Goal: Task Accomplishment & Management: Use online tool/utility

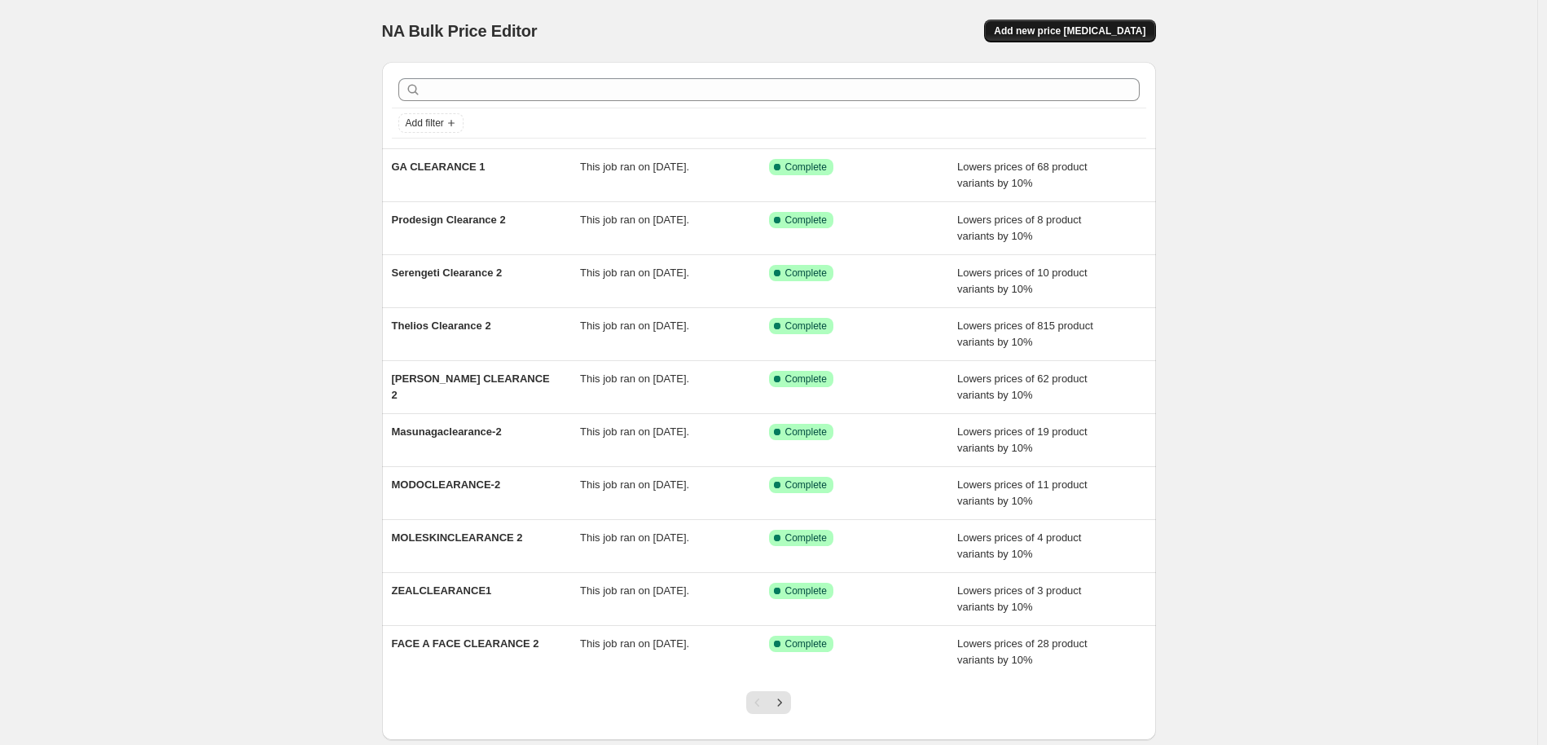
click at [1112, 33] on span "Add new price [MEDICAL_DATA]" at bounding box center [1070, 30] width 152 height 13
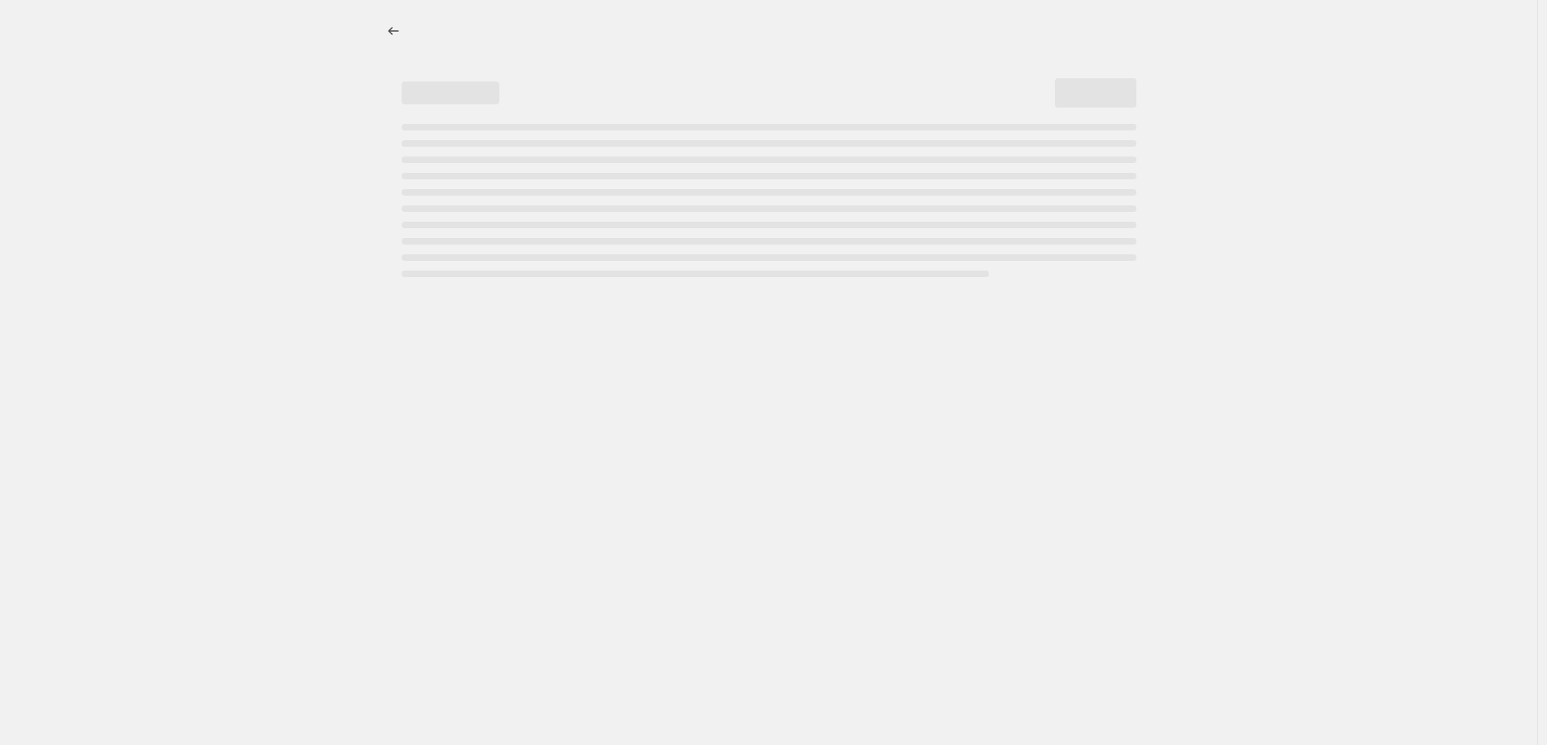
select select "percentage"
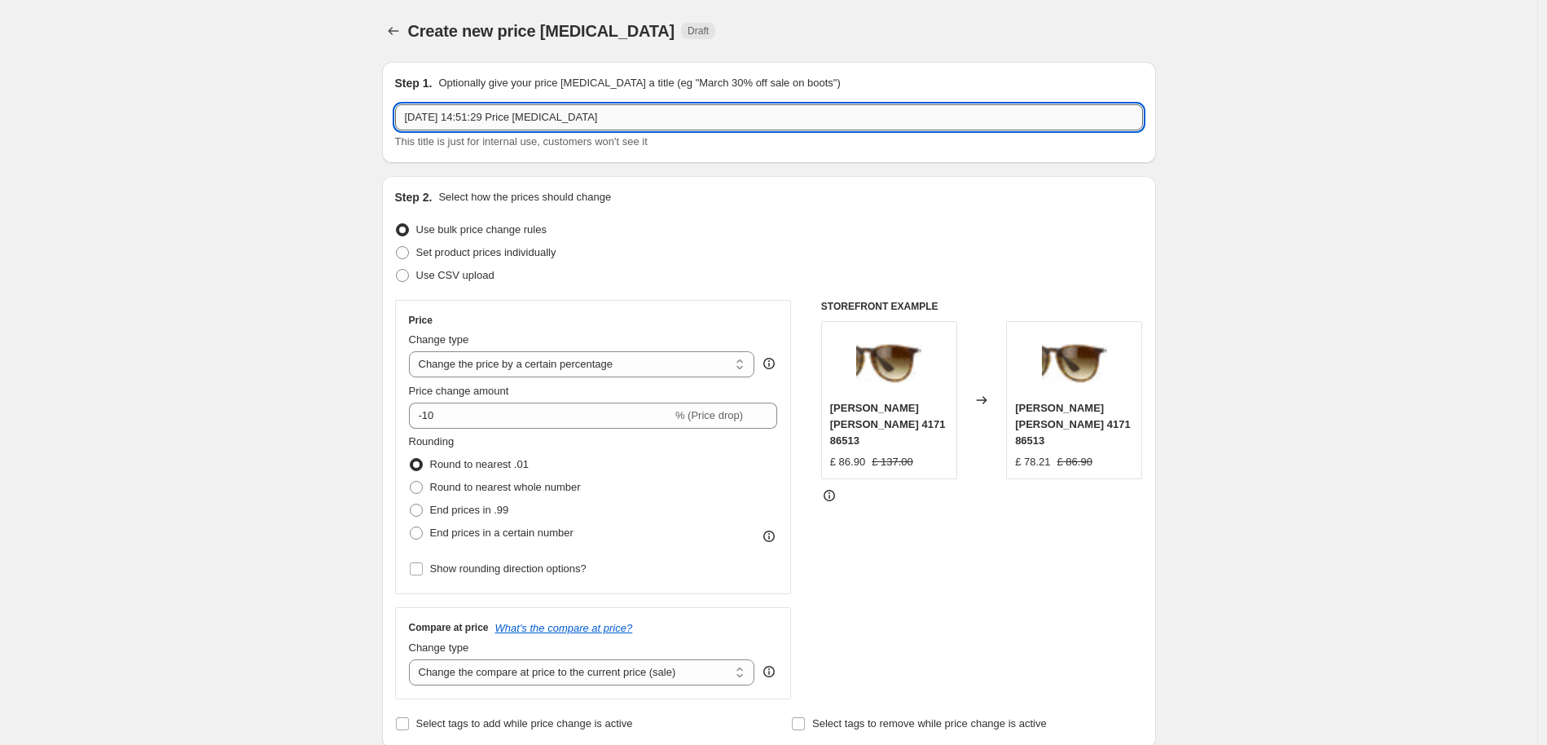
click at [565, 120] on input "[DATE] 14:51:29 Price [MEDICAL_DATA]" at bounding box center [769, 117] width 748 height 26
click at [397, 33] on icon "Price change jobs" at bounding box center [393, 31] width 16 height 16
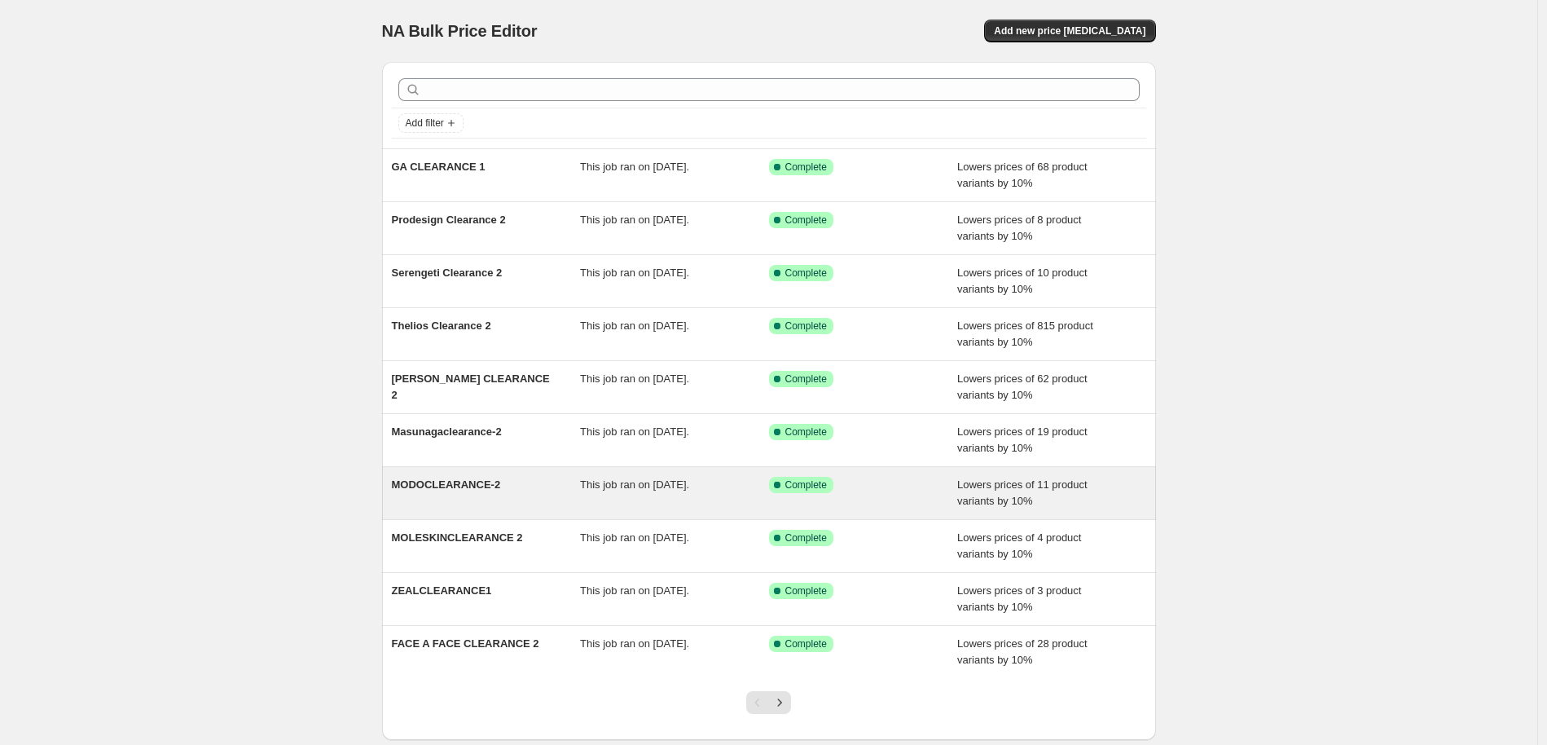
scroll to position [94, 0]
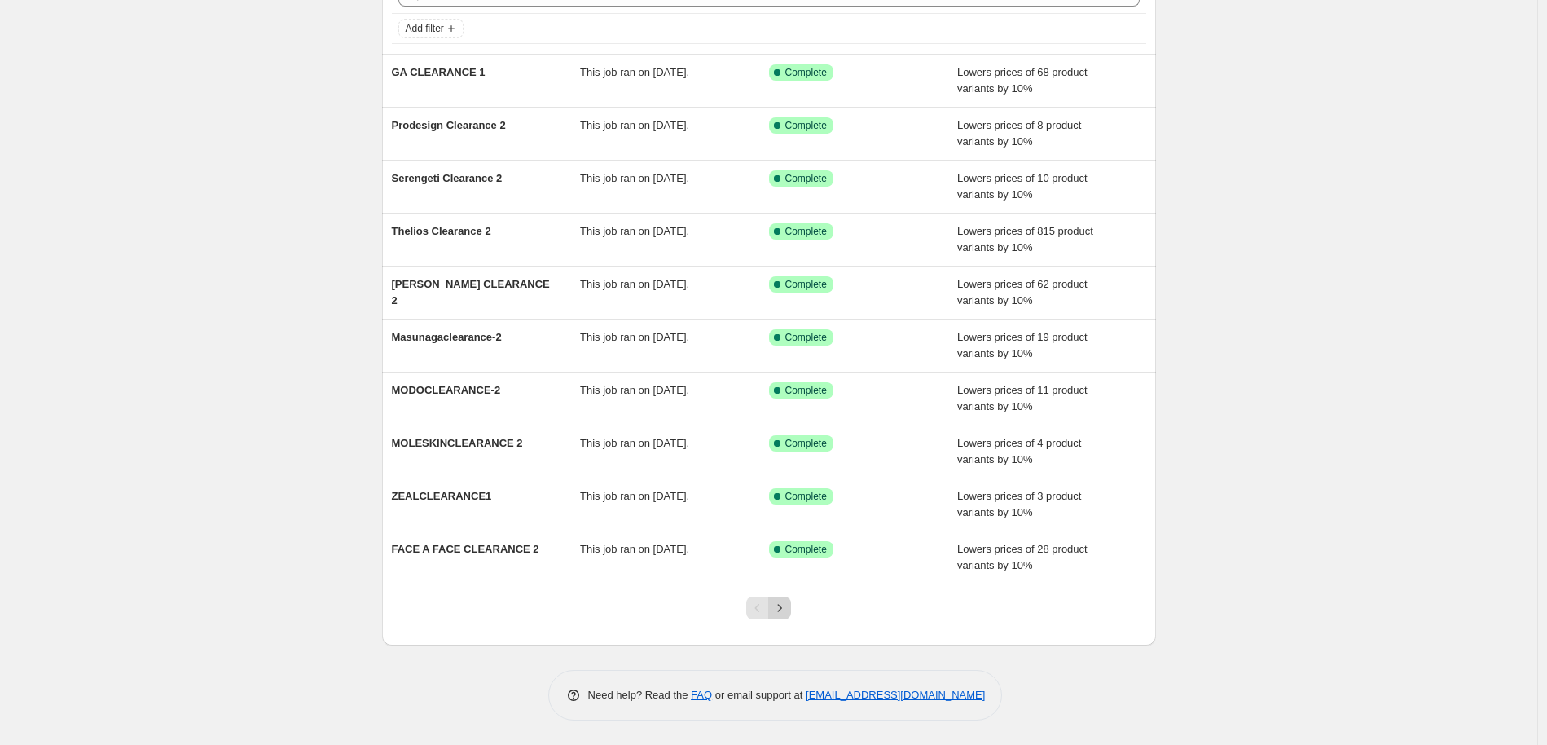
click at [788, 603] on icon "Next" at bounding box center [779, 608] width 16 height 16
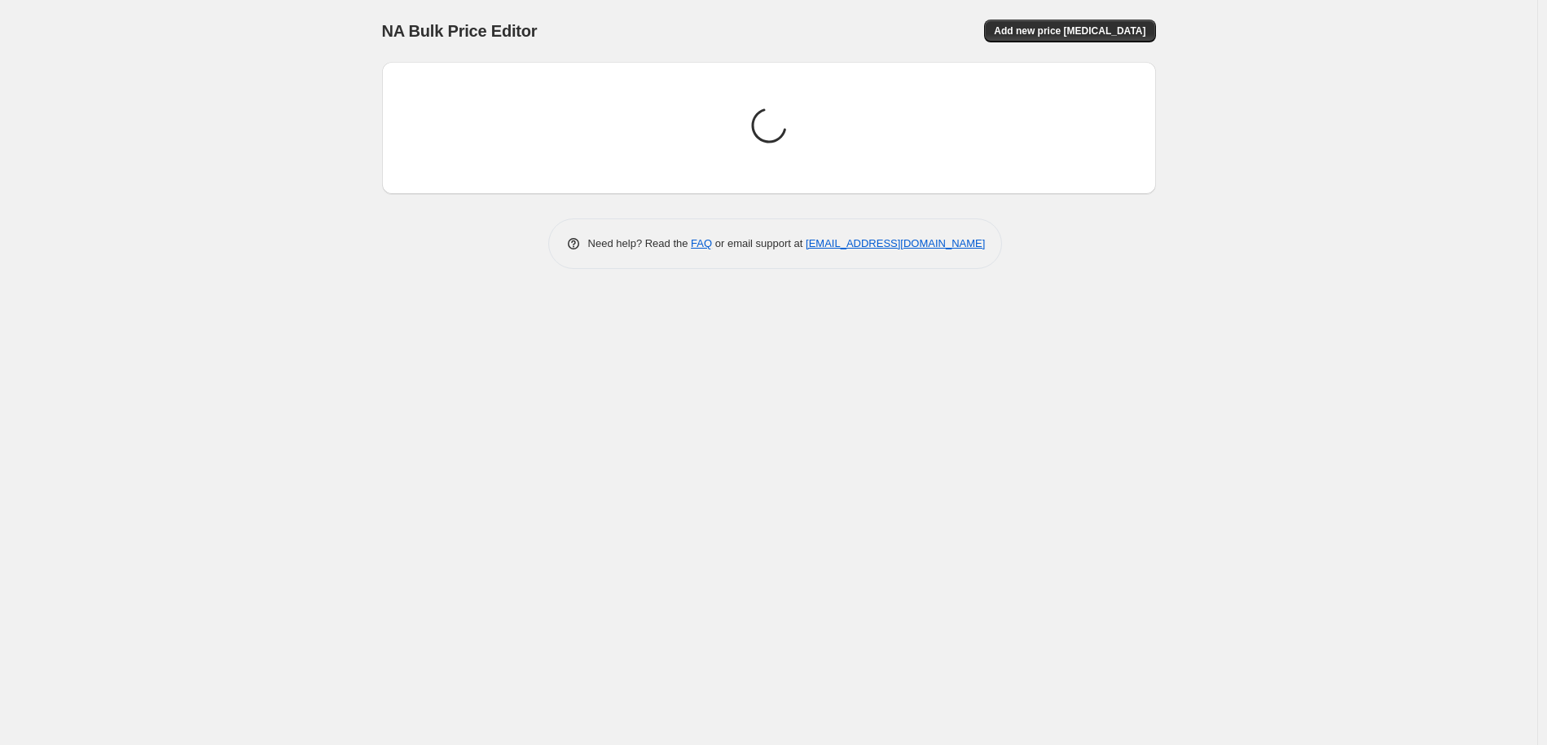
scroll to position [0, 0]
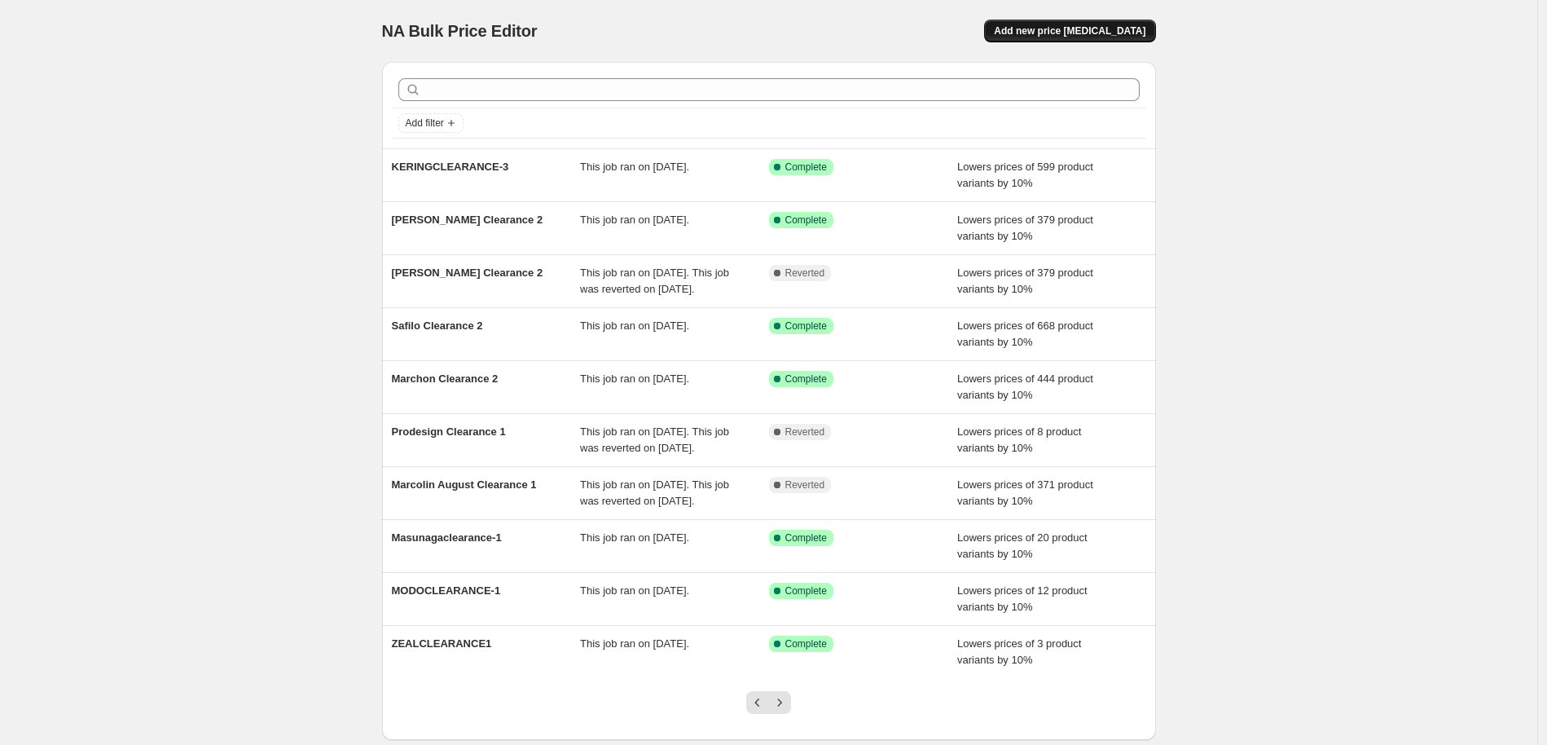
click at [1089, 29] on span "Add new price [MEDICAL_DATA]" at bounding box center [1070, 30] width 152 height 13
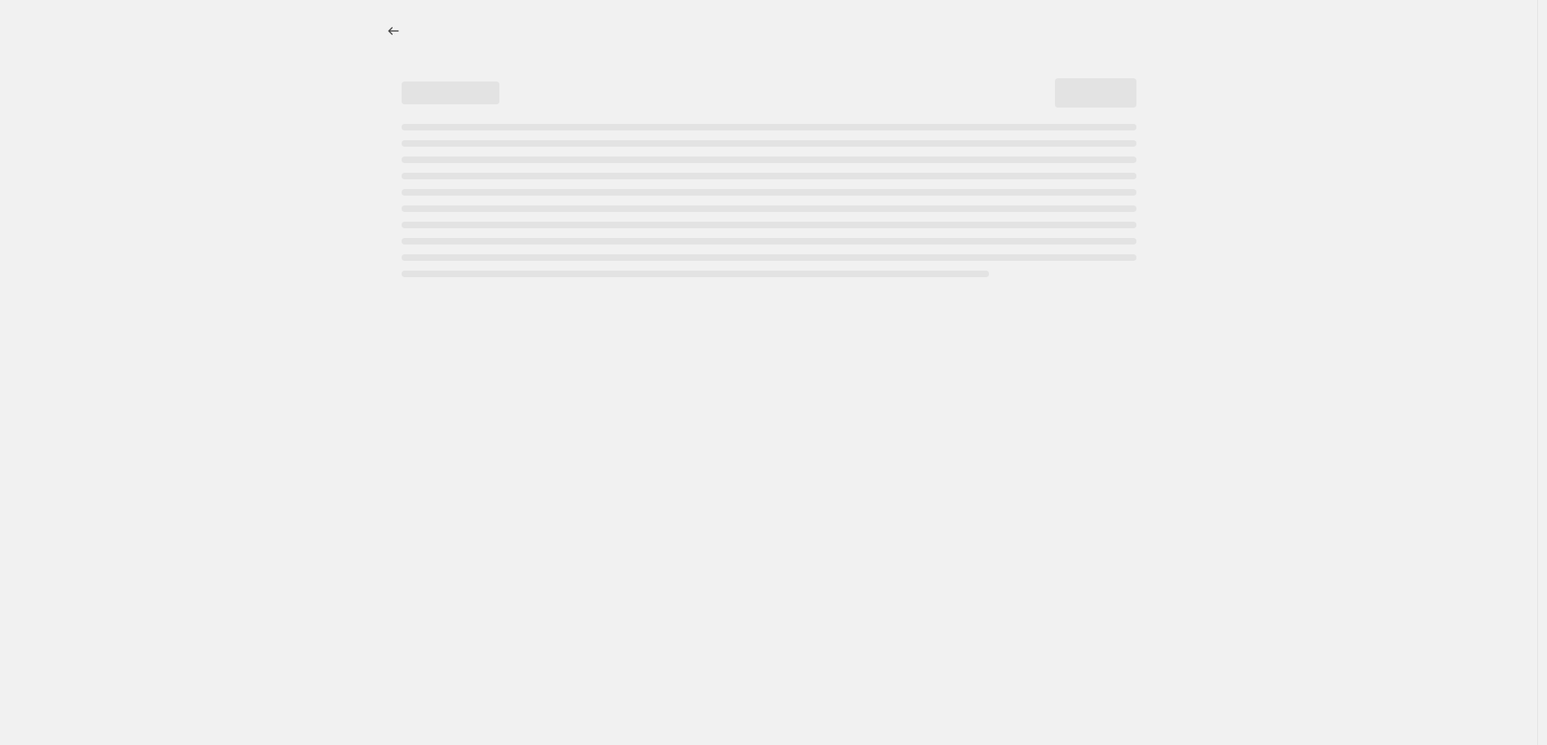
select select "percentage"
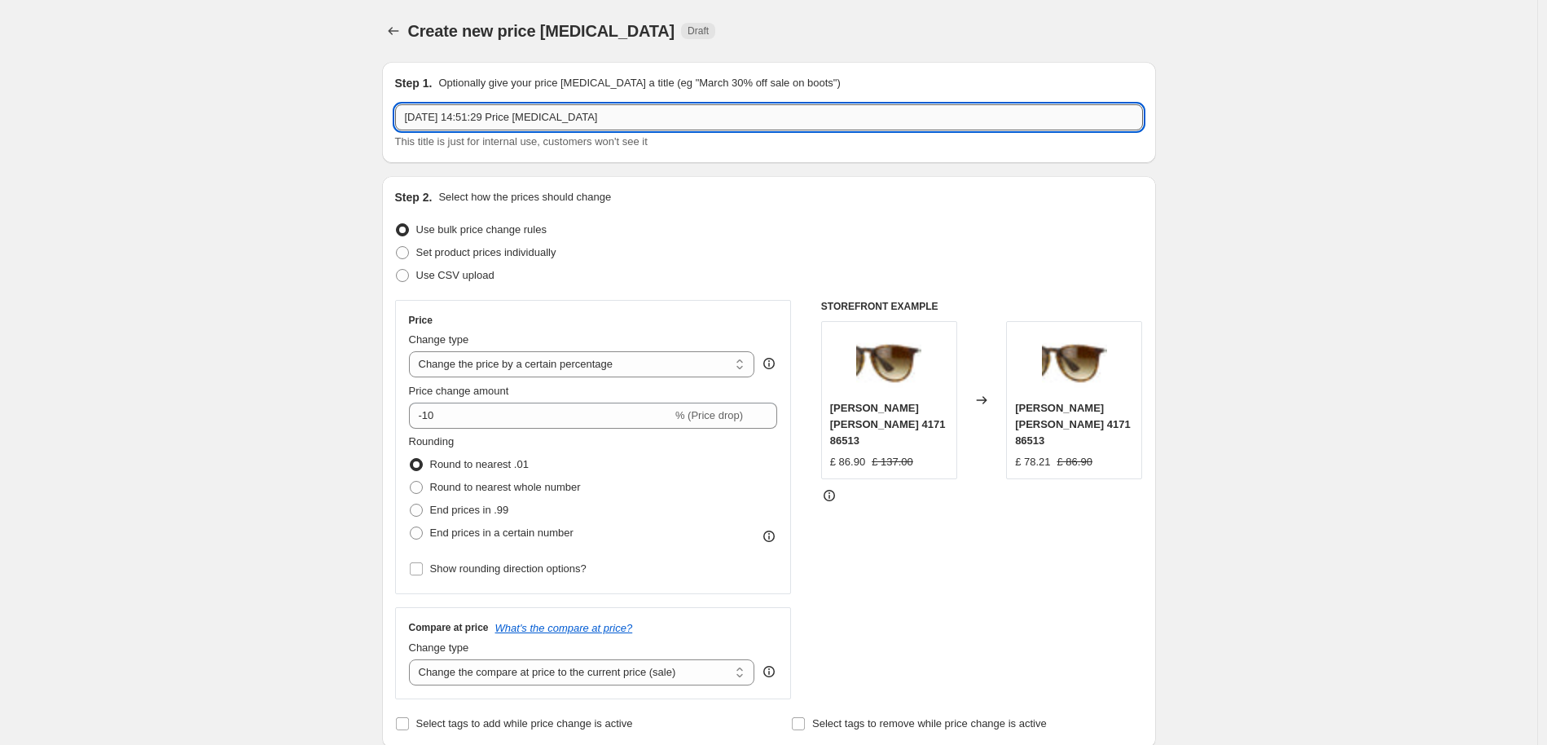
click at [498, 118] on input "[DATE] 14:51:29 Price [MEDICAL_DATA]" at bounding box center [769, 117] width 748 height 26
click at [498, 117] on input "[DATE] 14:51:29 Price [MEDICAL_DATA]" at bounding box center [769, 117] width 748 height 26
type input "Marcolin August Clearance 1"
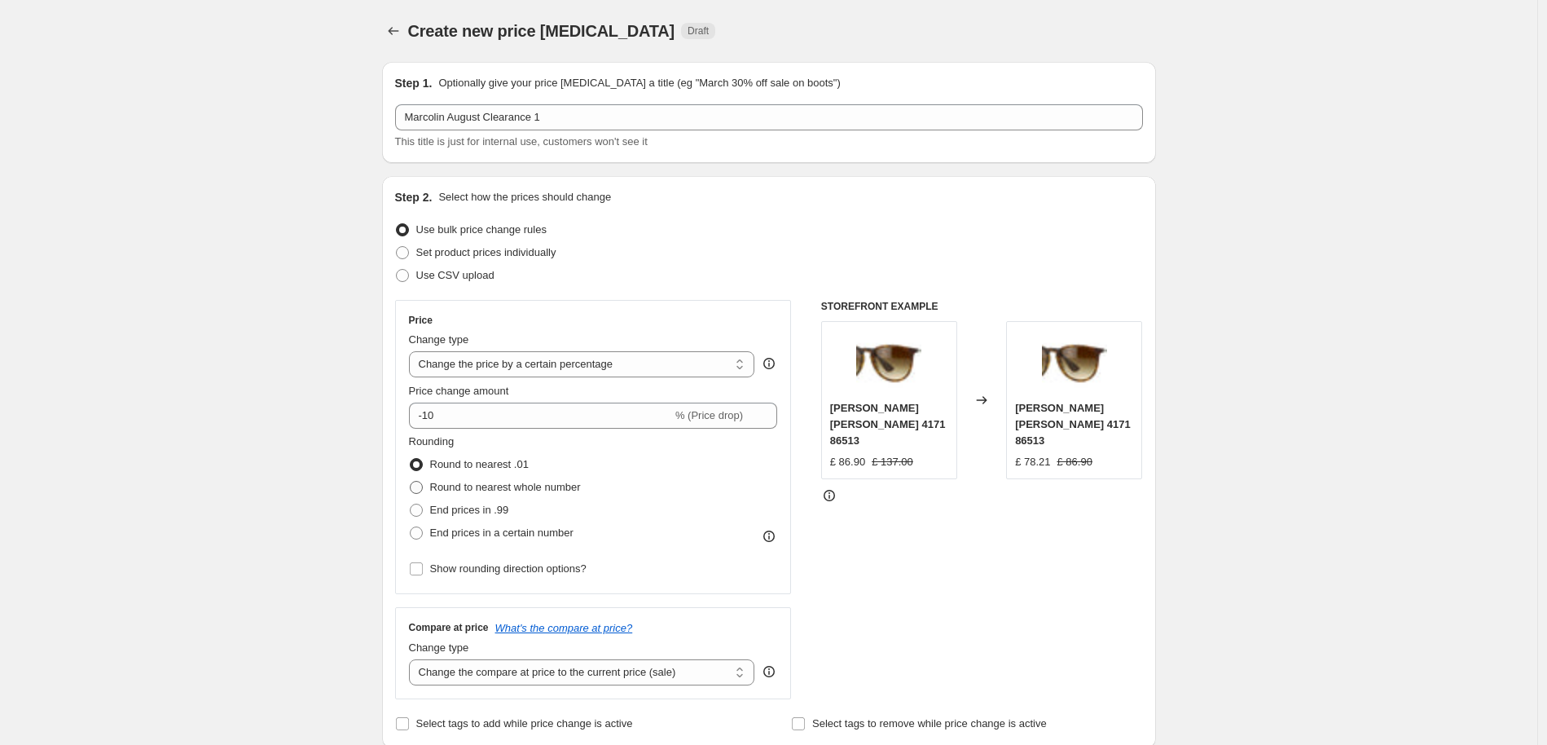
click at [547, 485] on span "Round to nearest whole number" at bounding box center [505, 487] width 151 height 12
click at [411, 481] on input "Round to nearest whole number" at bounding box center [410, 481] width 1 height 1
radio input "true"
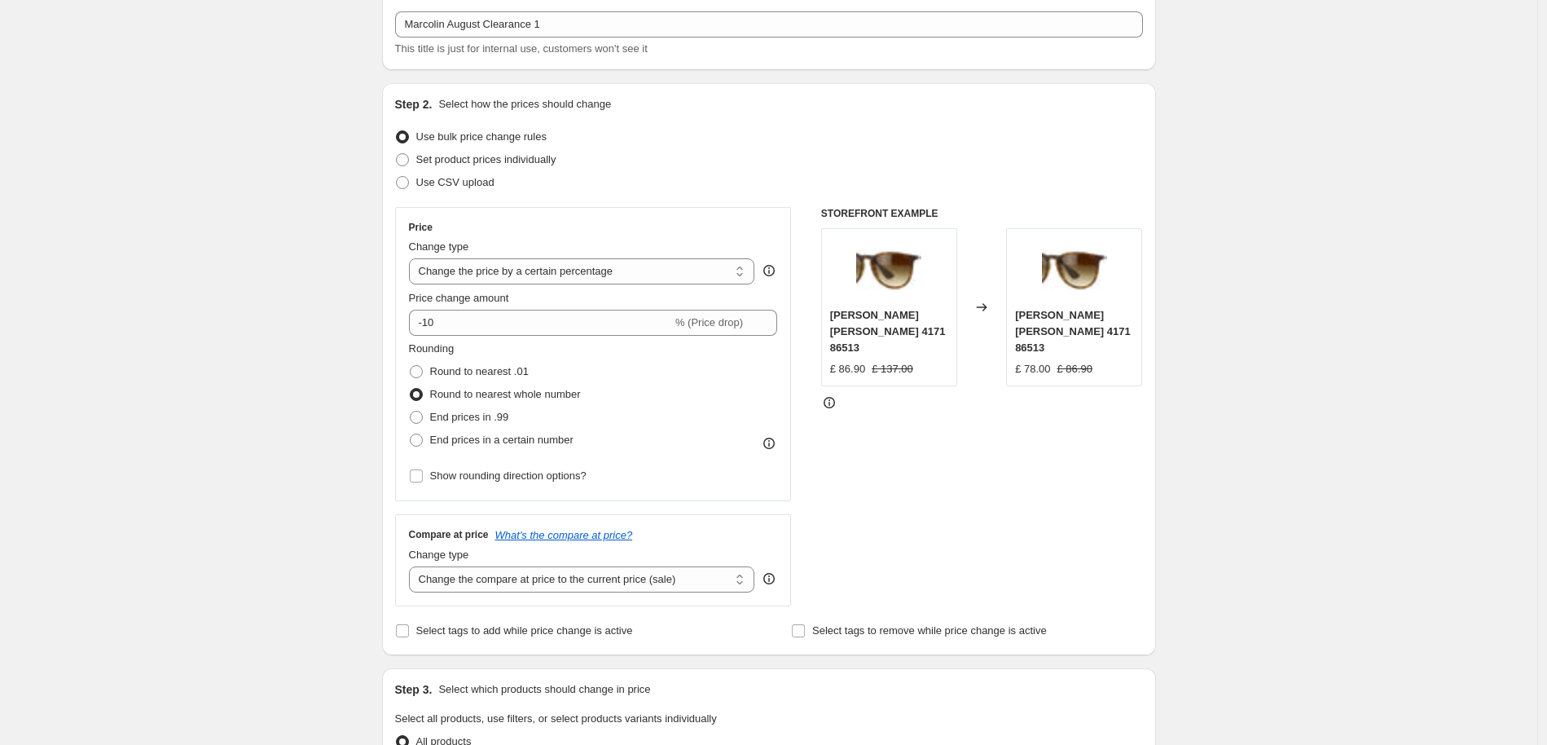
scroll to position [108, 0]
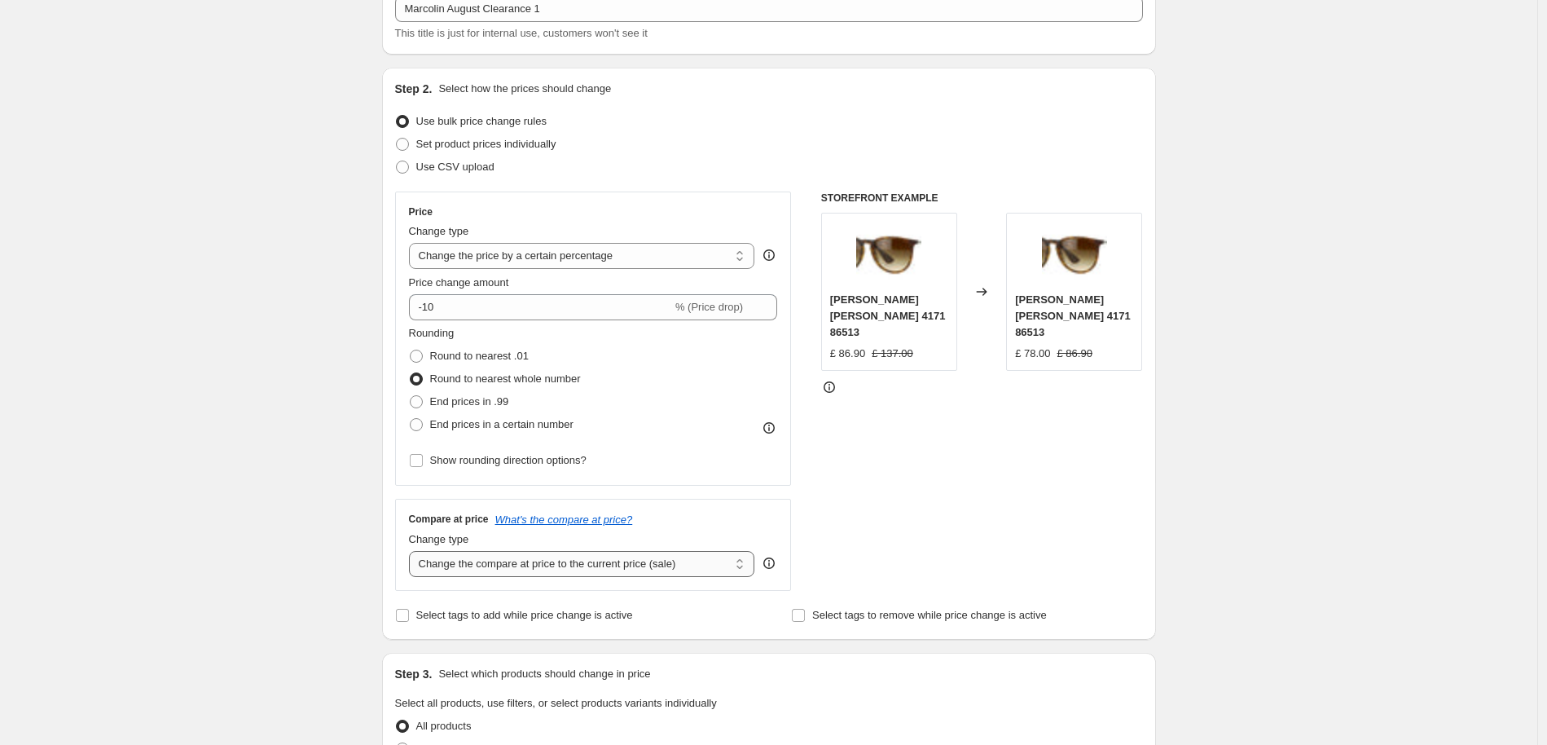
click at [660, 563] on select "Change the compare at price to the current price (sale) Change the compare at p…" at bounding box center [582, 564] width 346 height 26
select select "no_change"
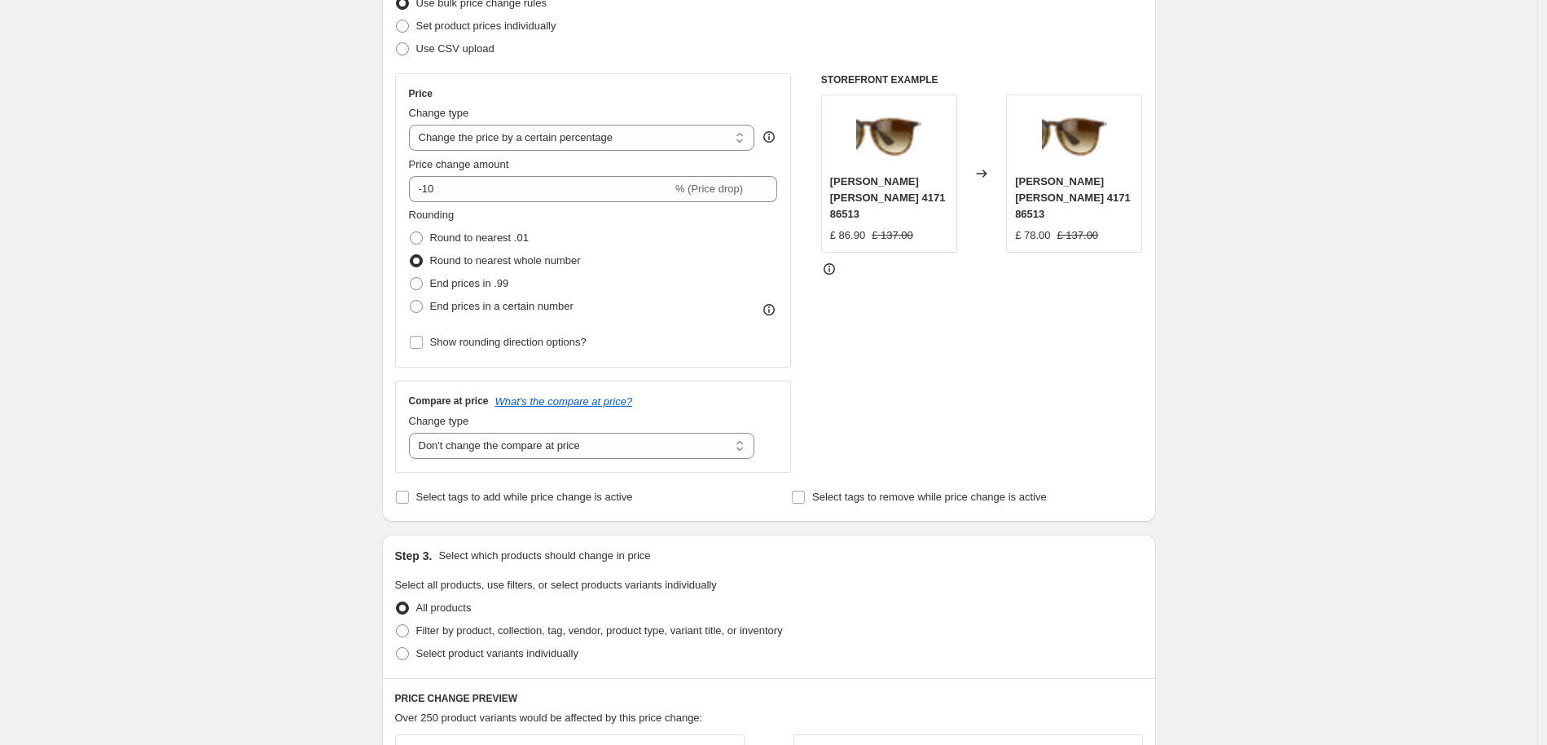
scroll to position [227, 0]
click at [471, 630] on span "Filter by product, collection, tag, vendor, product type, variant title, or inv…" at bounding box center [599, 629] width 367 height 12
click at [397, 624] on input "Filter by product, collection, tag, vendor, product type, variant title, or inv…" at bounding box center [396, 623] width 1 height 1
radio input "true"
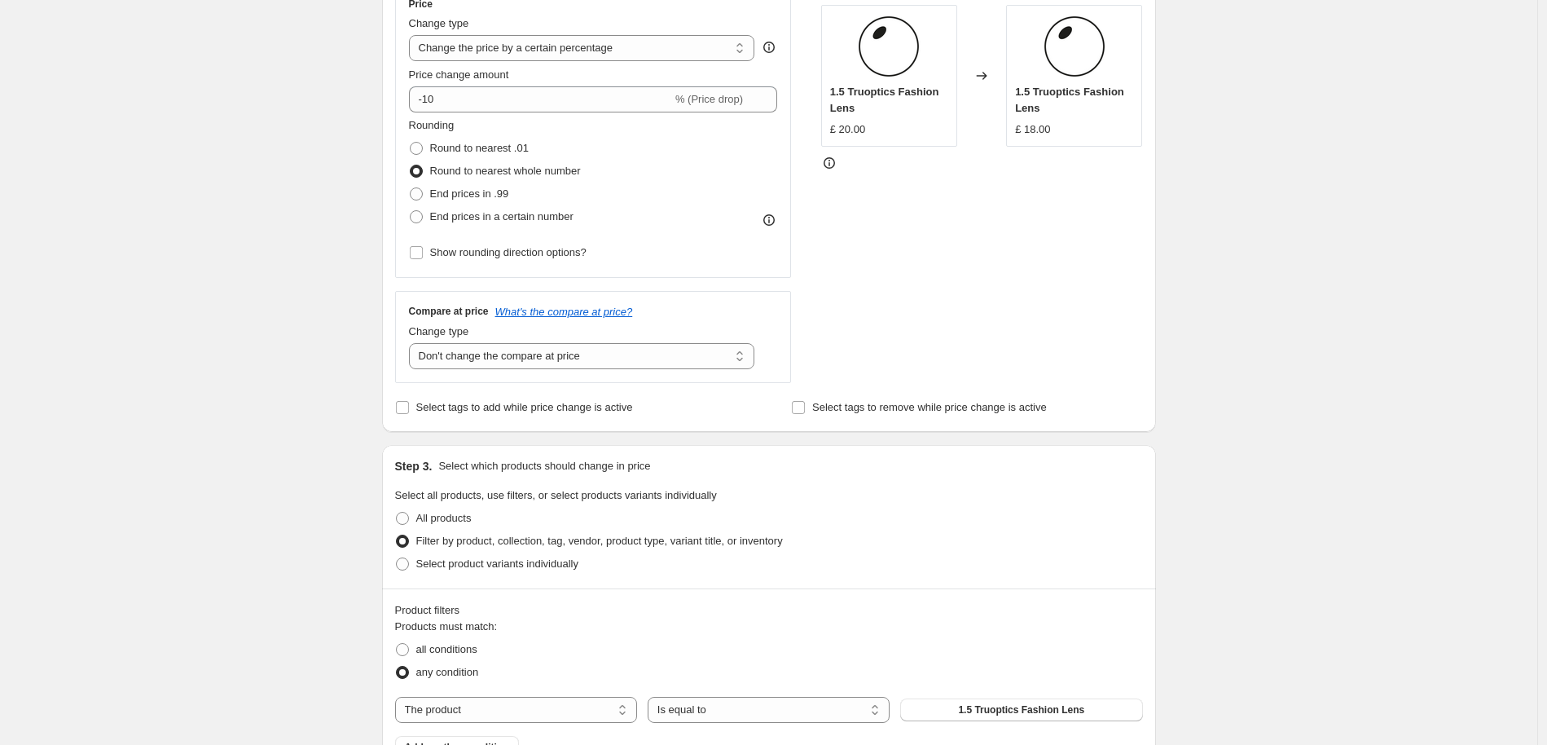
scroll to position [395, 0]
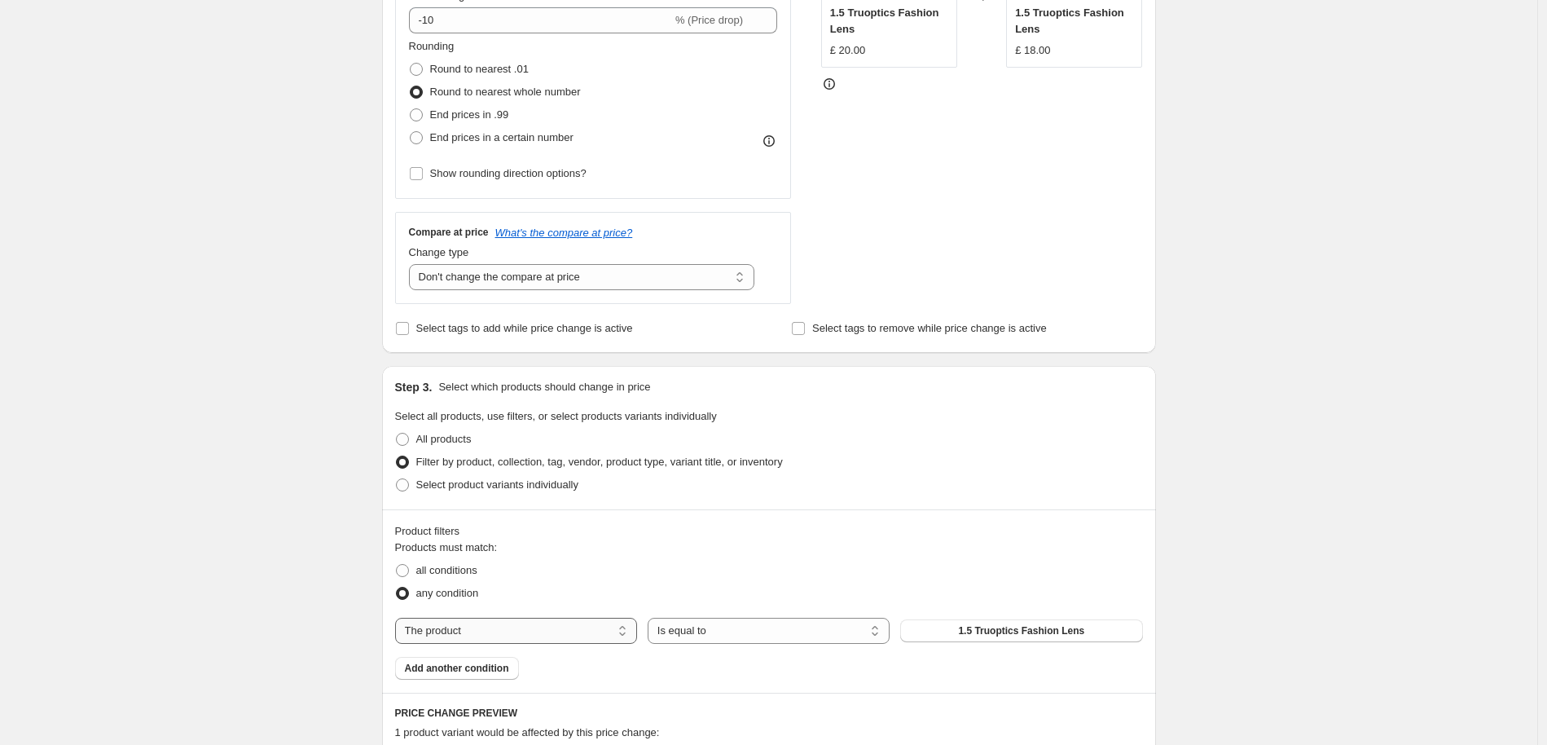
click at [584, 631] on select "The product The product's collection The product's tag The product's vendor The…" at bounding box center [516, 630] width 242 height 26
select select "tag"
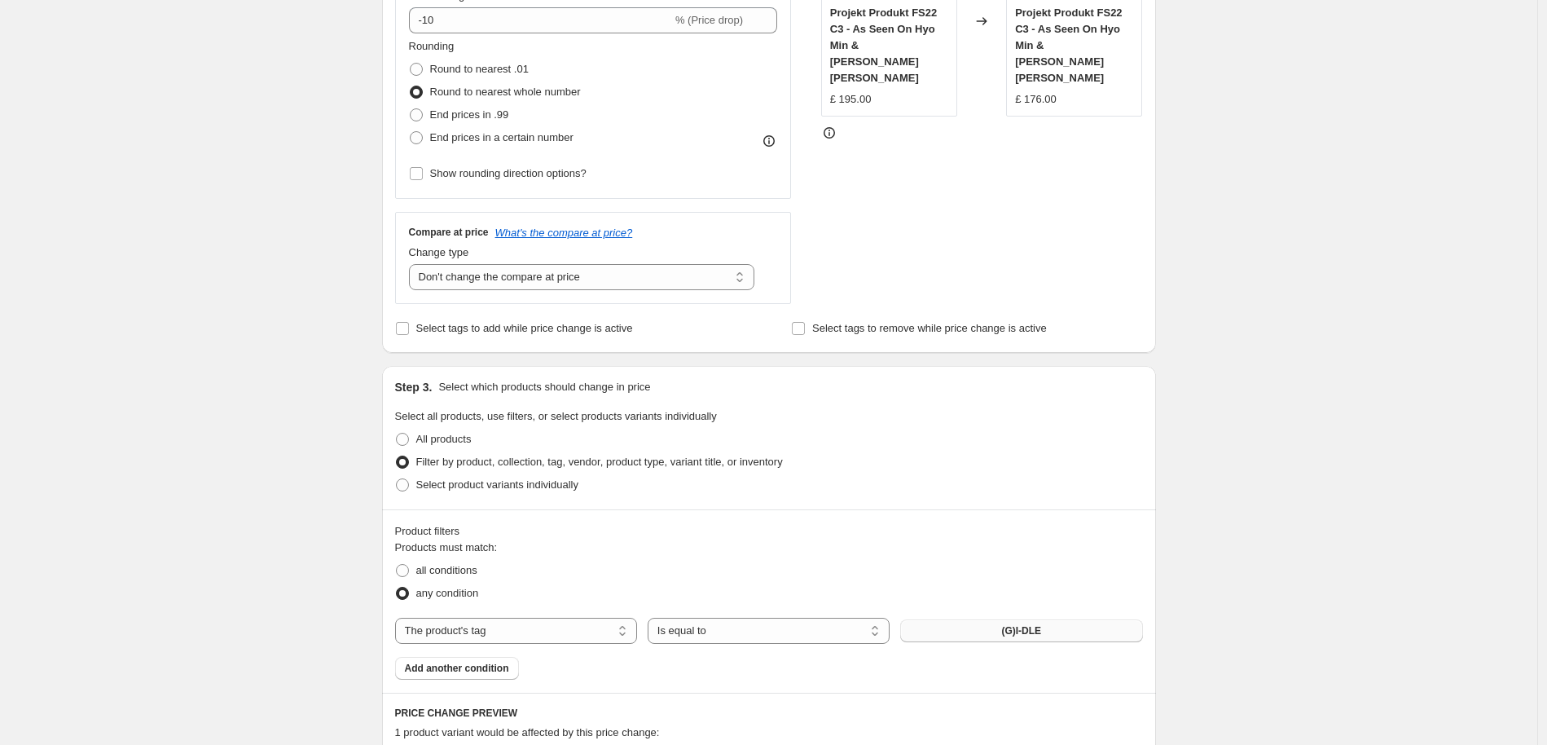
click at [1014, 635] on span "(G)I-DLE" at bounding box center [1021, 630] width 40 height 13
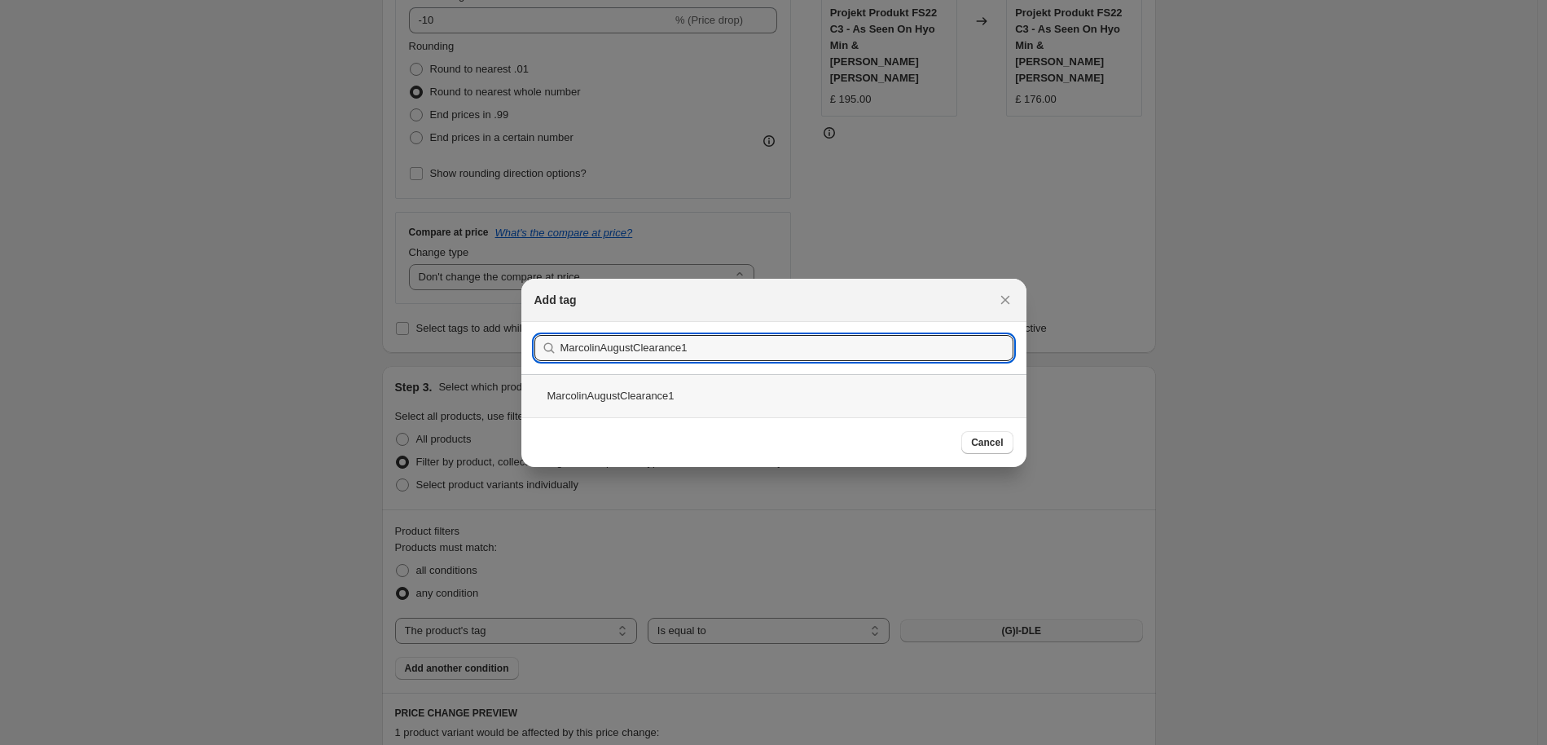
type input "MarcolinAugustClearance1"
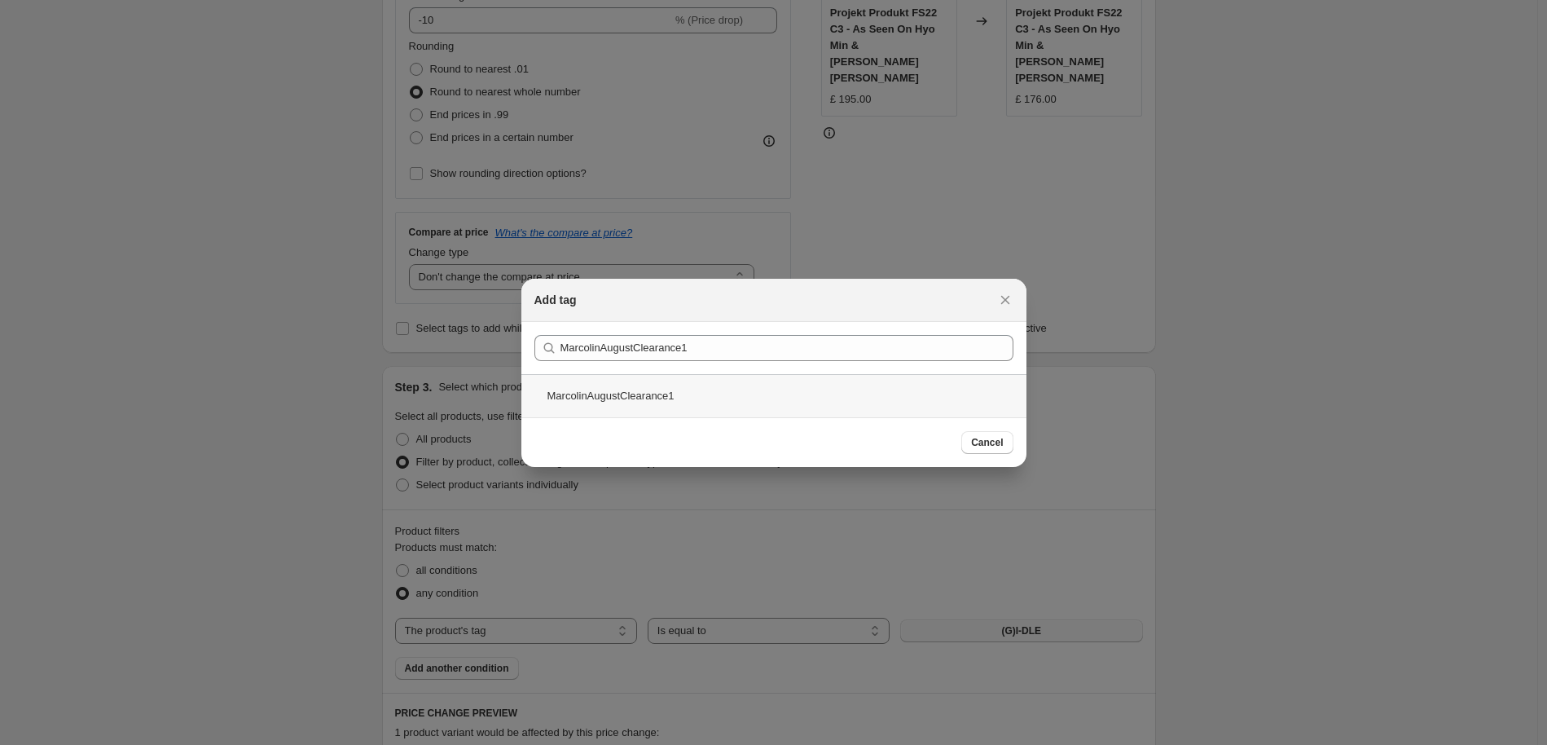
click at [653, 391] on div "MarcolinAugustClearance1" at bounding box center [773, 395] width 505 height 43
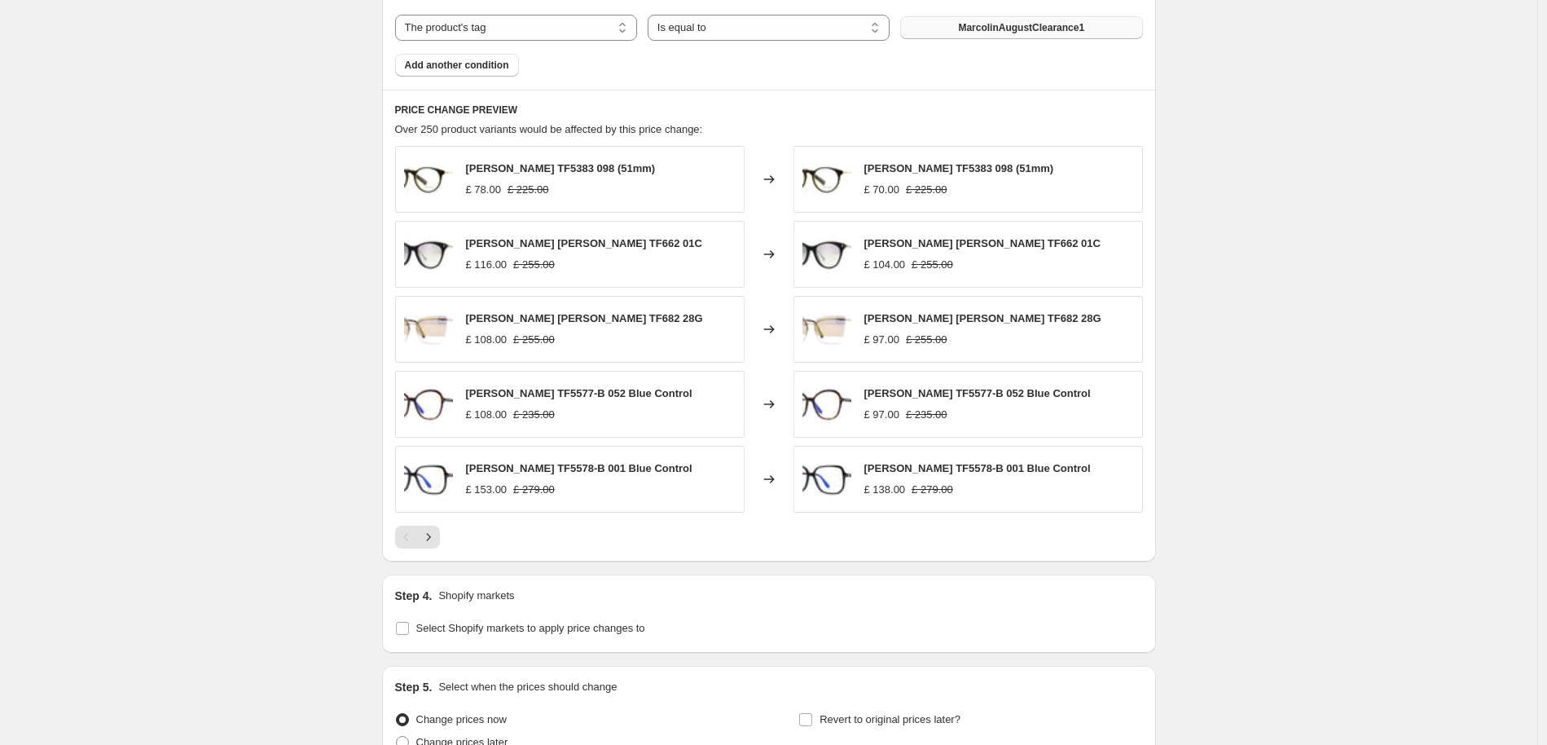
scroll to position [1158, 0]
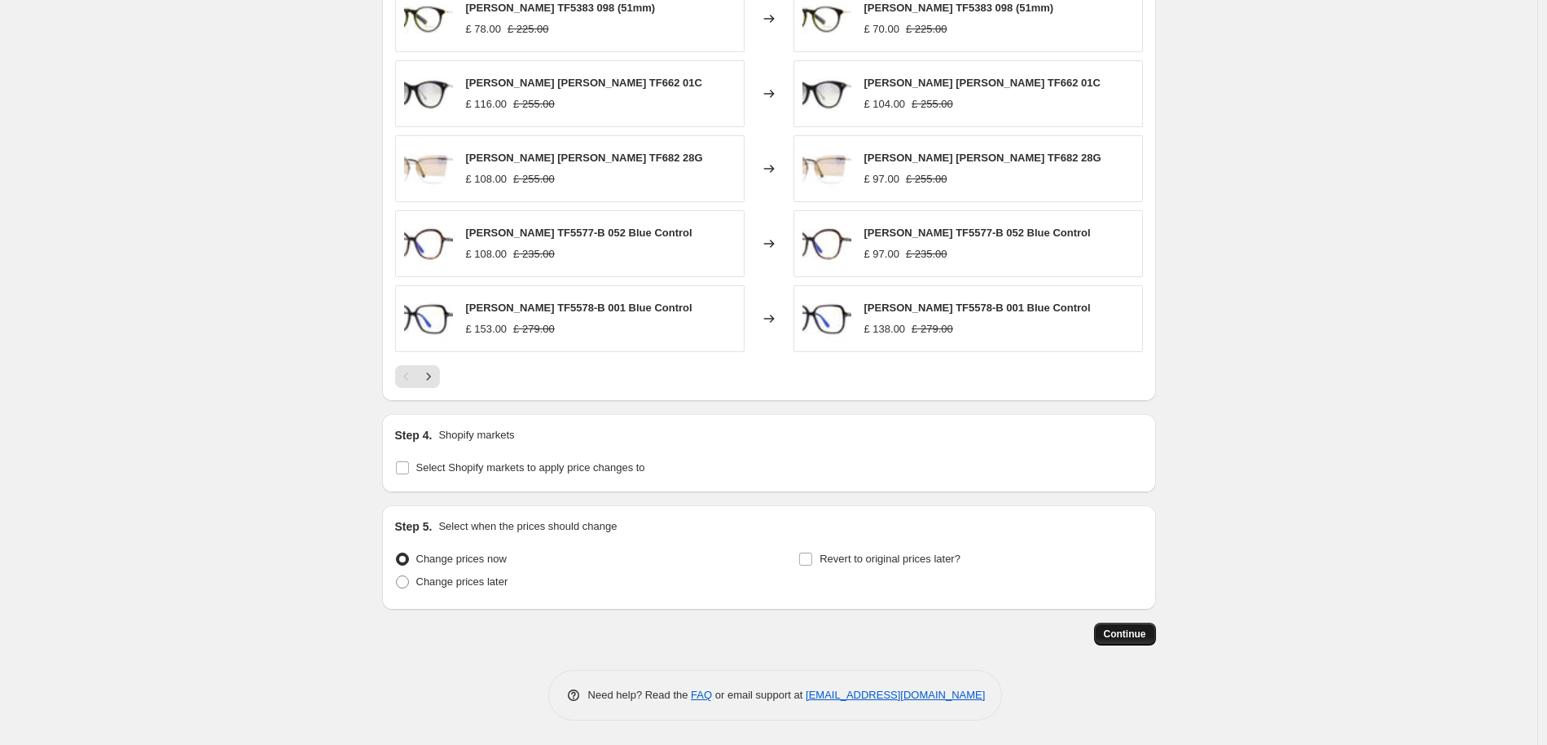
click at [1134, 637] on span "Continue" at bounding box center [1125, 633] width 42 height 13
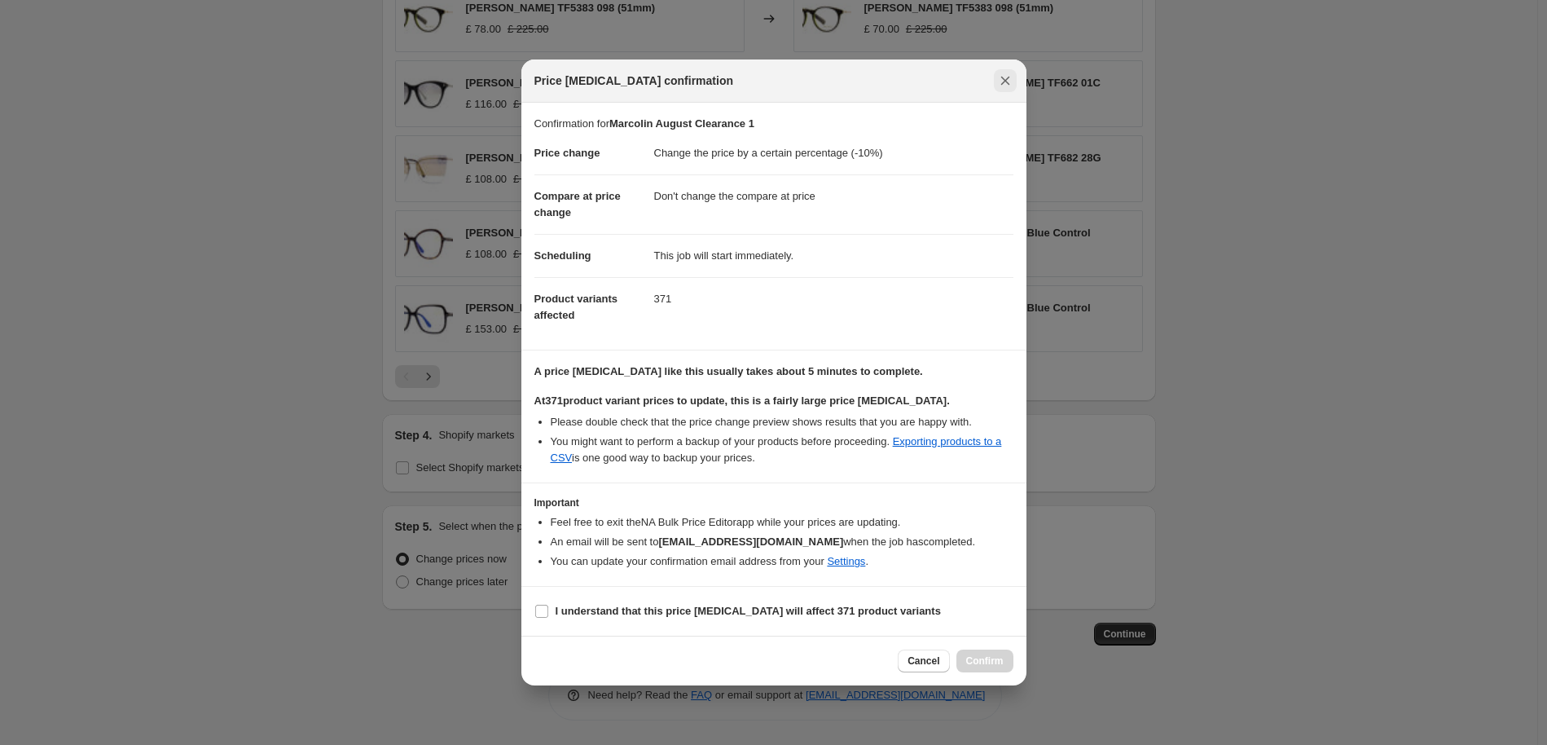
click at [1001, 81] on icon "Close" at bounding box center [1005, 81] width 16 height 16
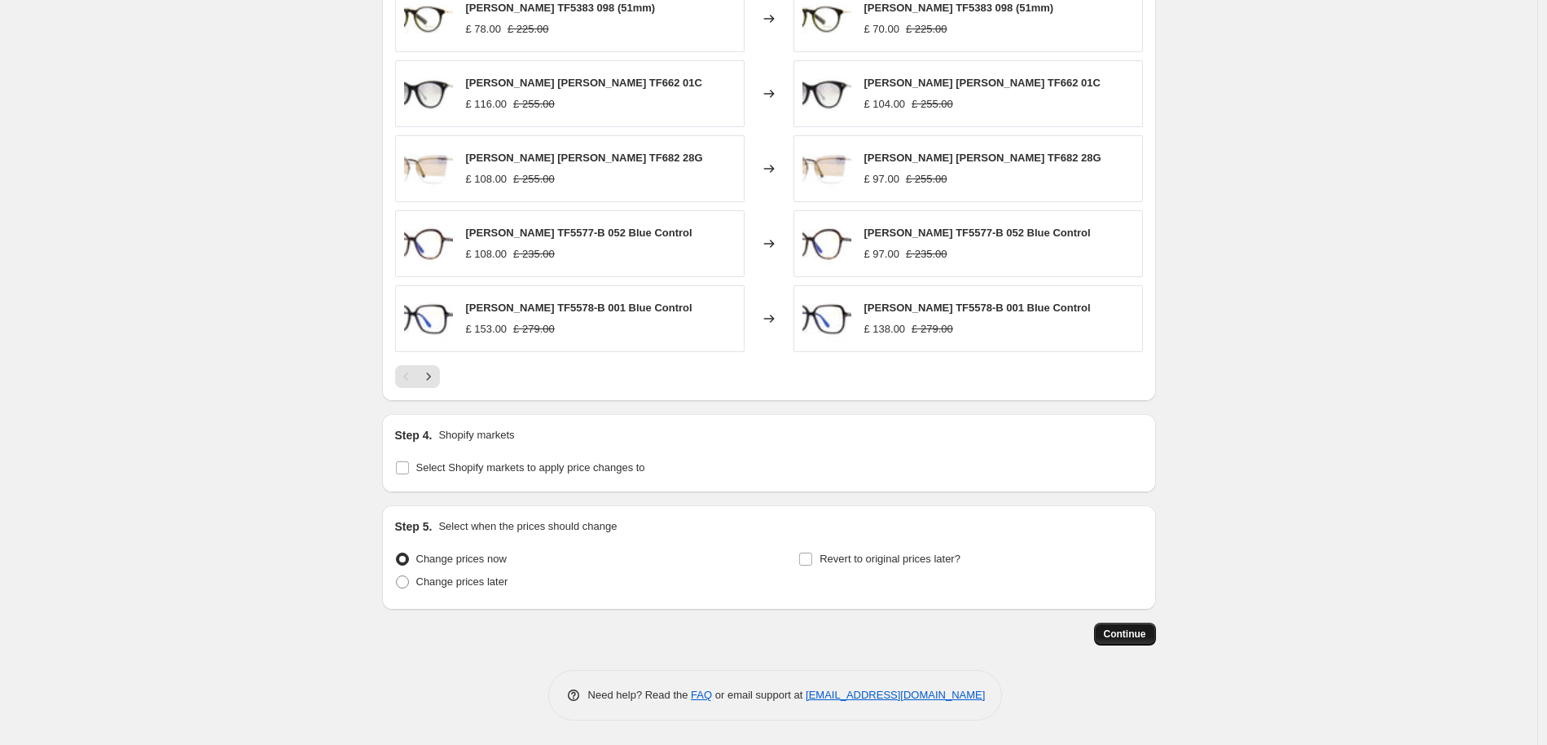
click at [1115, 633] on span "Continue" at bounding box center [1125, 633] width 42 height 13
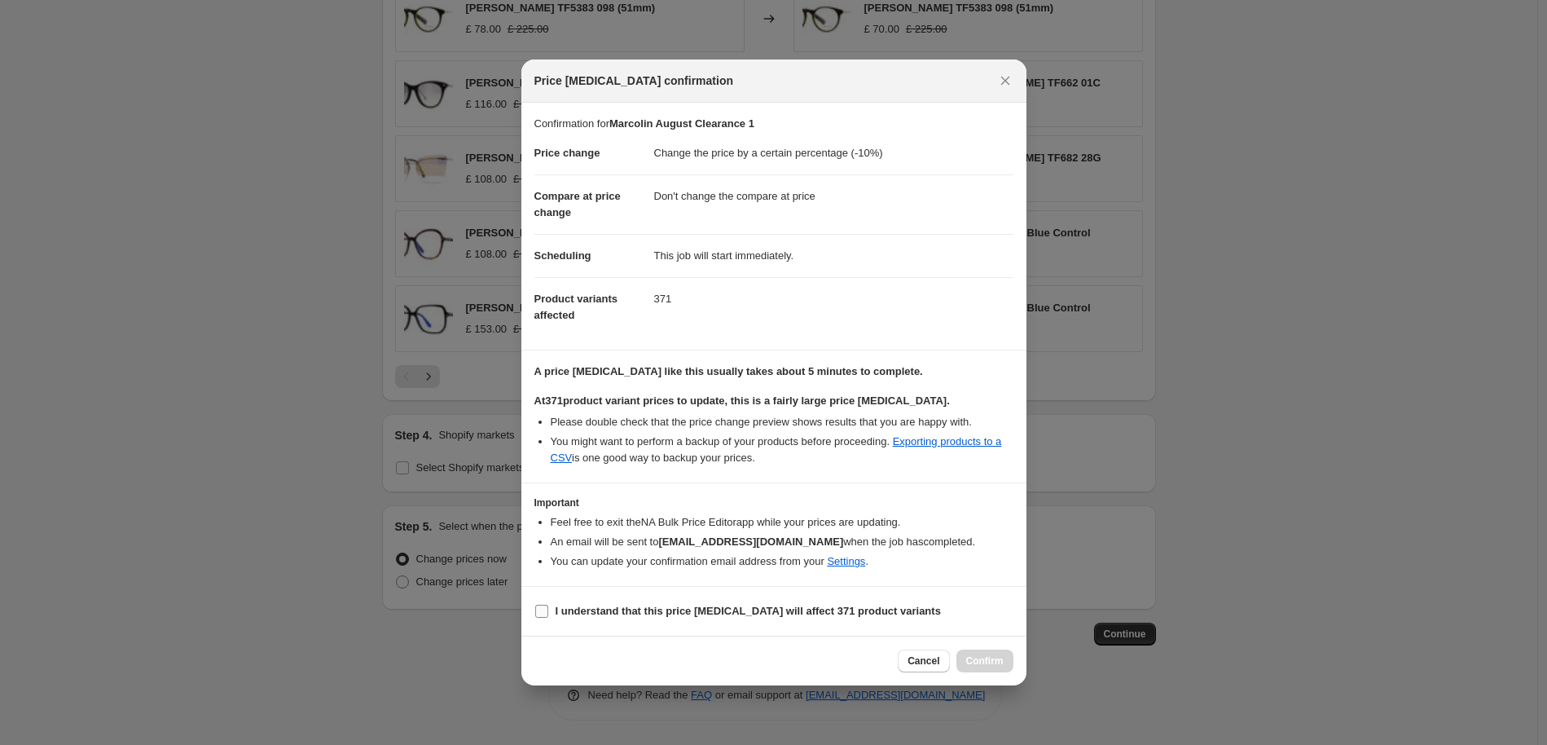
click at [547, 609] on input "I understand that this price [MEDICAL_DATA] will affect 371 product variants" at bounding box center [541, 610] width 13 height 13
checkbox input "true"
click at [994, 659] on span "Confirm" at bounding box center [984, 660] width 37 height 13
